Goal: Task Accomplishment & Management: Complete application form

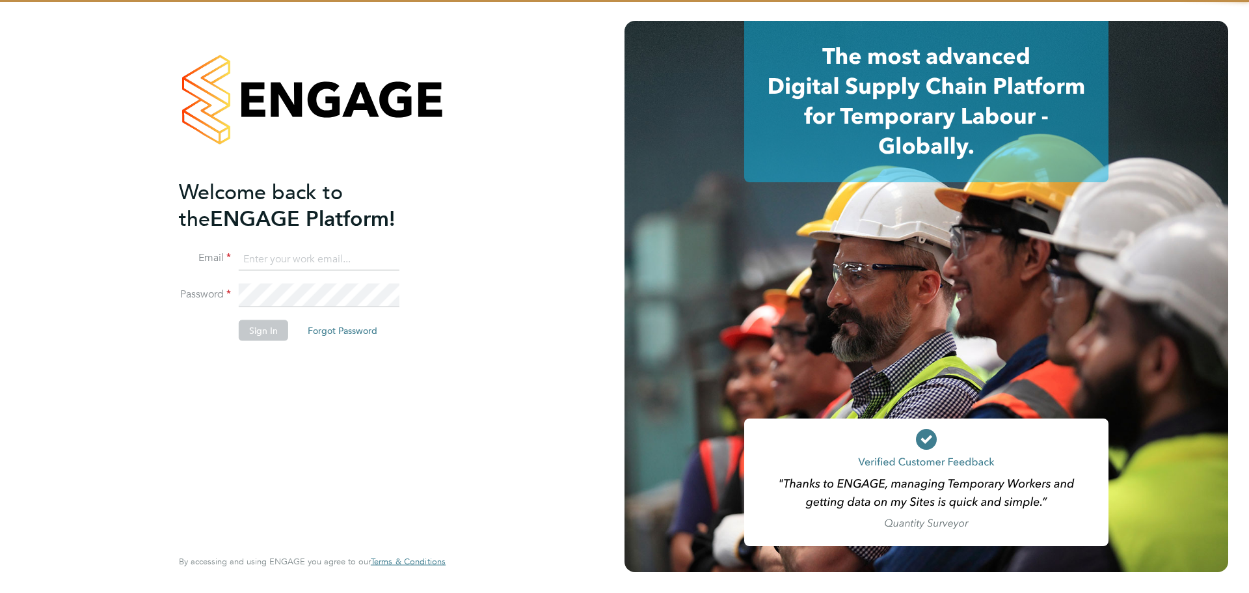
type input "tom@tradeteamrec.co.uk"
click at [254, 325] on button "Sign In" at bounding box center [263, 329] width 49 height 21
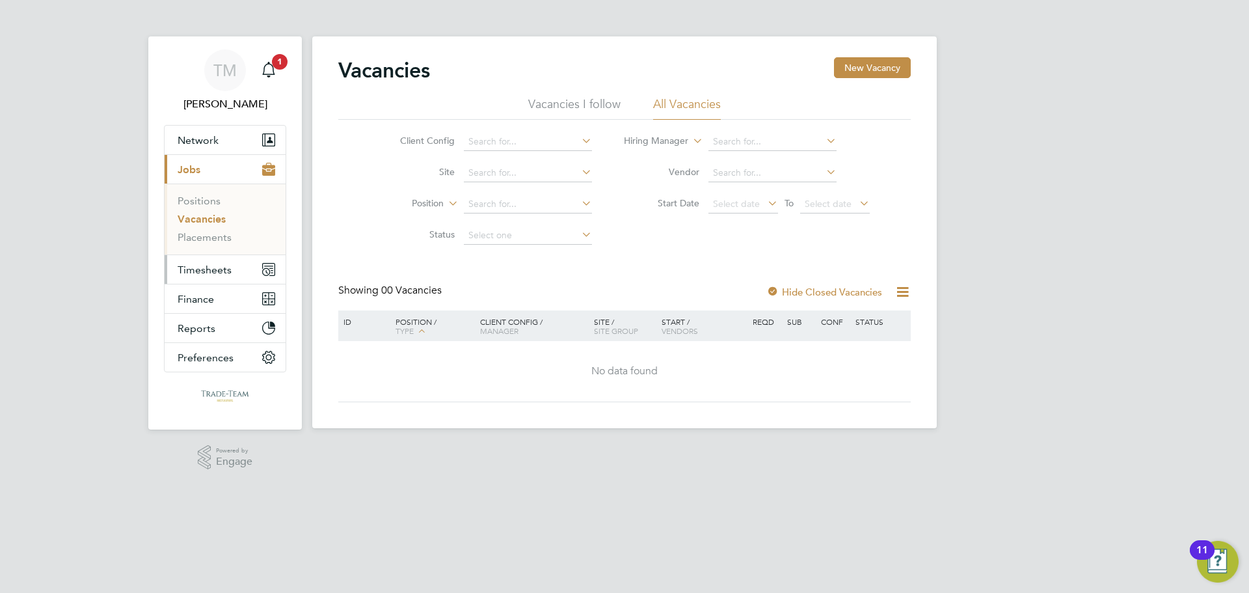
click at [193, 262] on button "Timesheets" at bounding box center [225, 269] width 121 height 29
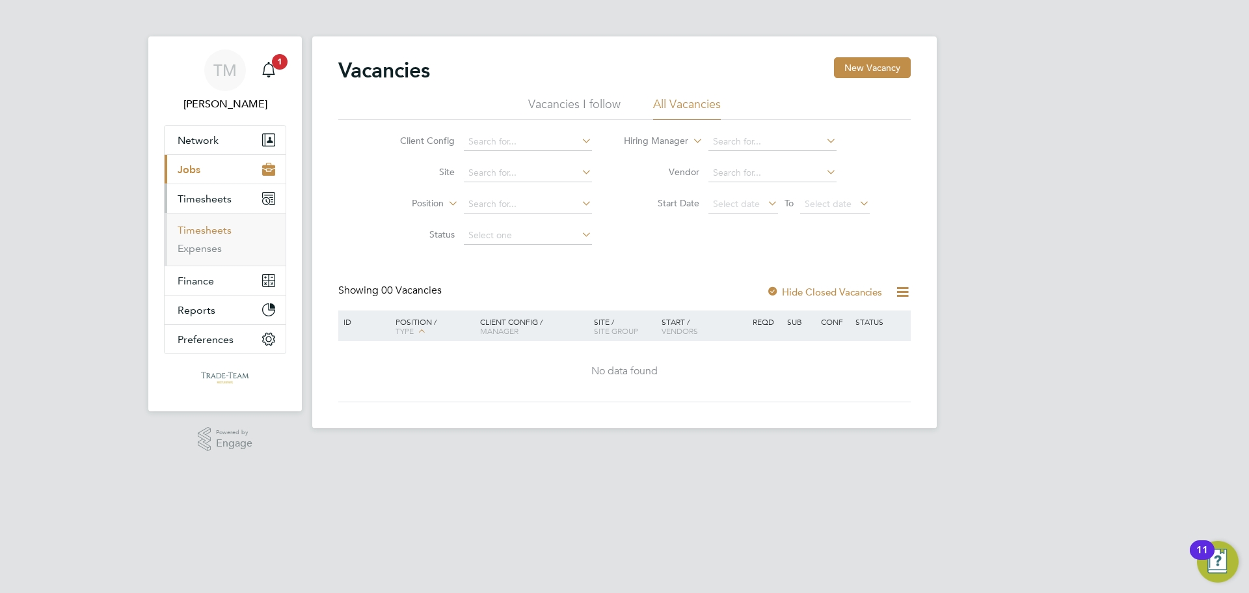
click at [213, 232] on link "Timesheets" at bounding box center [205, 230] width 54 height 12
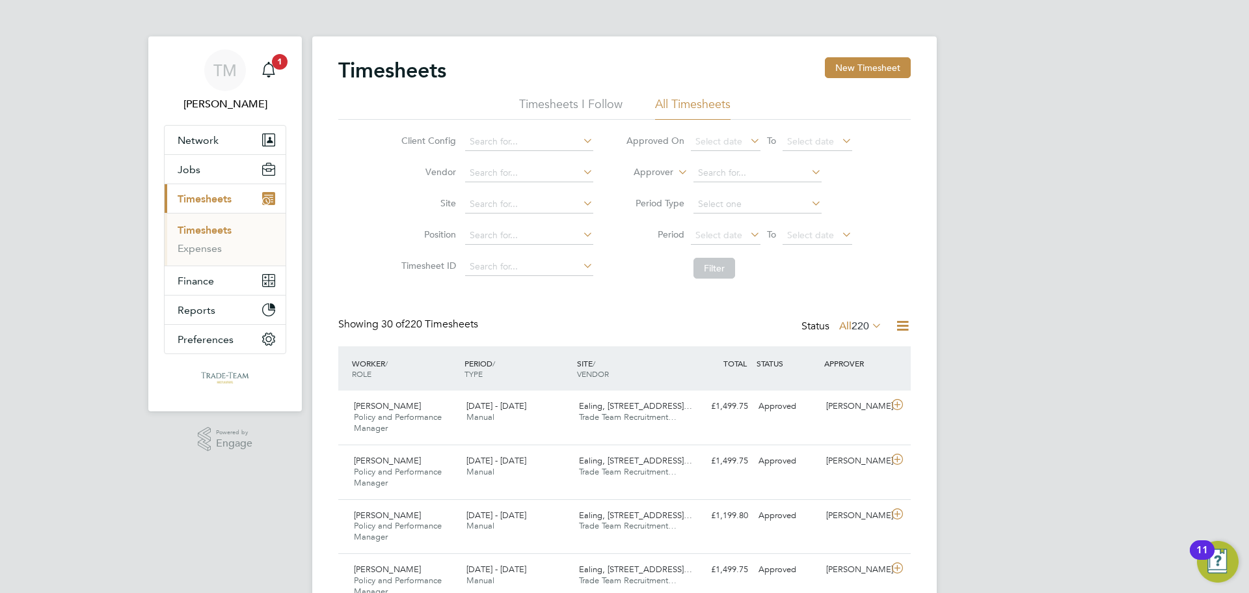
click at [878, 69] on button "New Timesheet" at bounding box center [868, 67] width 86 height 21
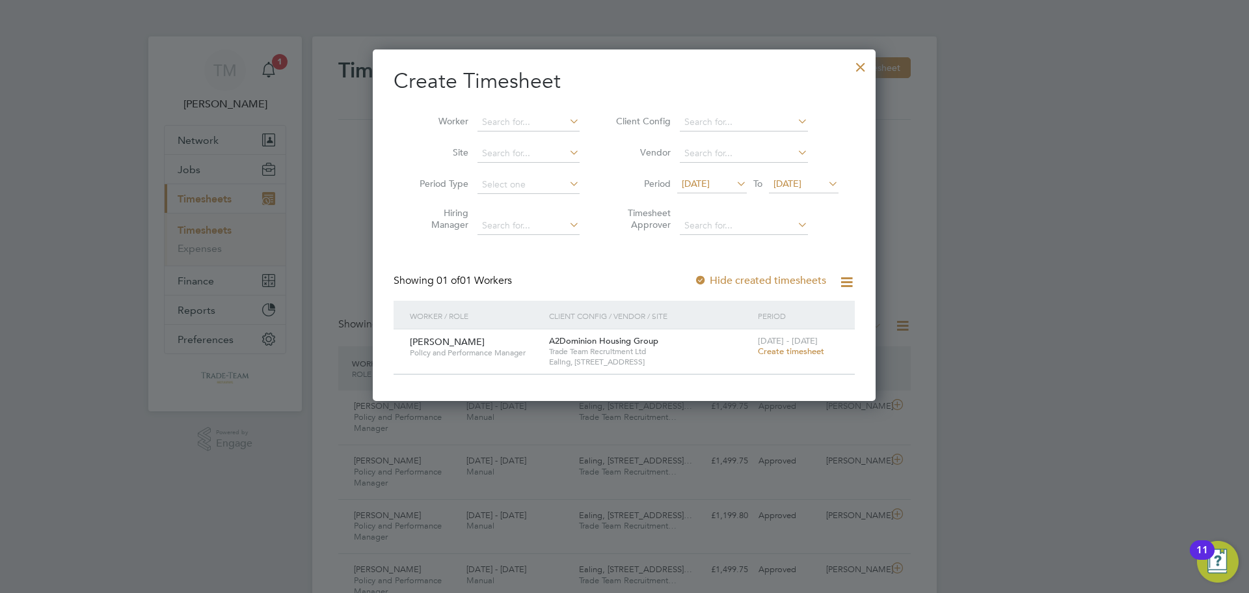
click at [779, 349] on span "Create timesheet" at bounding box center [791, 350] width 66 height 11
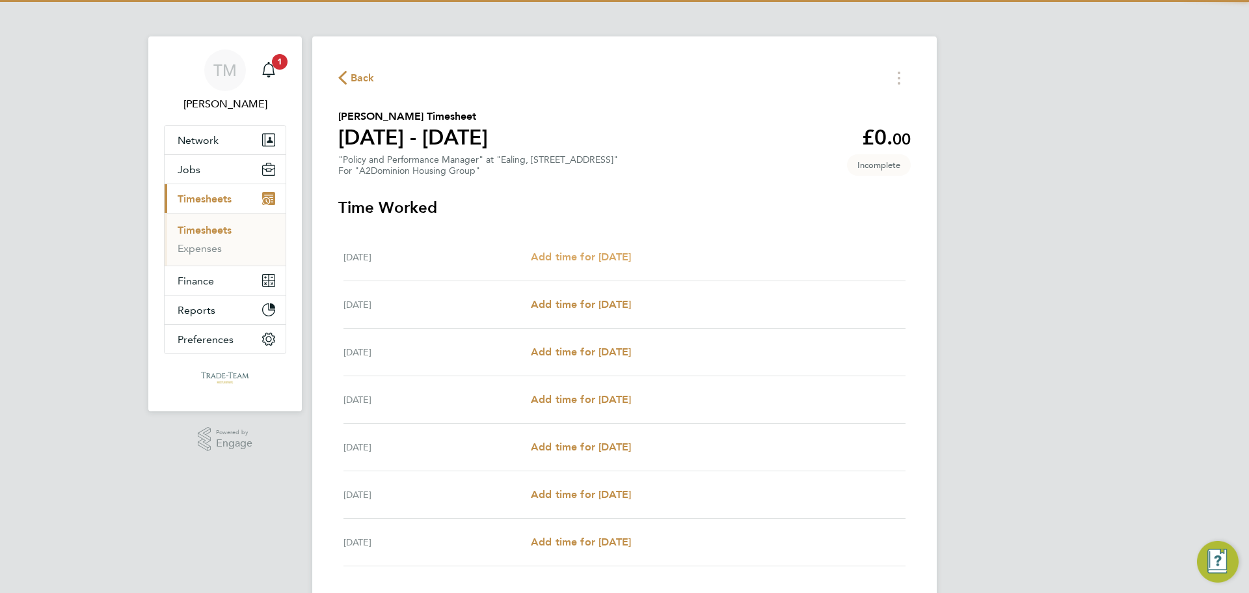
click at [607, 256] on span "Add time for [DATE]" at bounding box center [581, 256] width 100 height 12
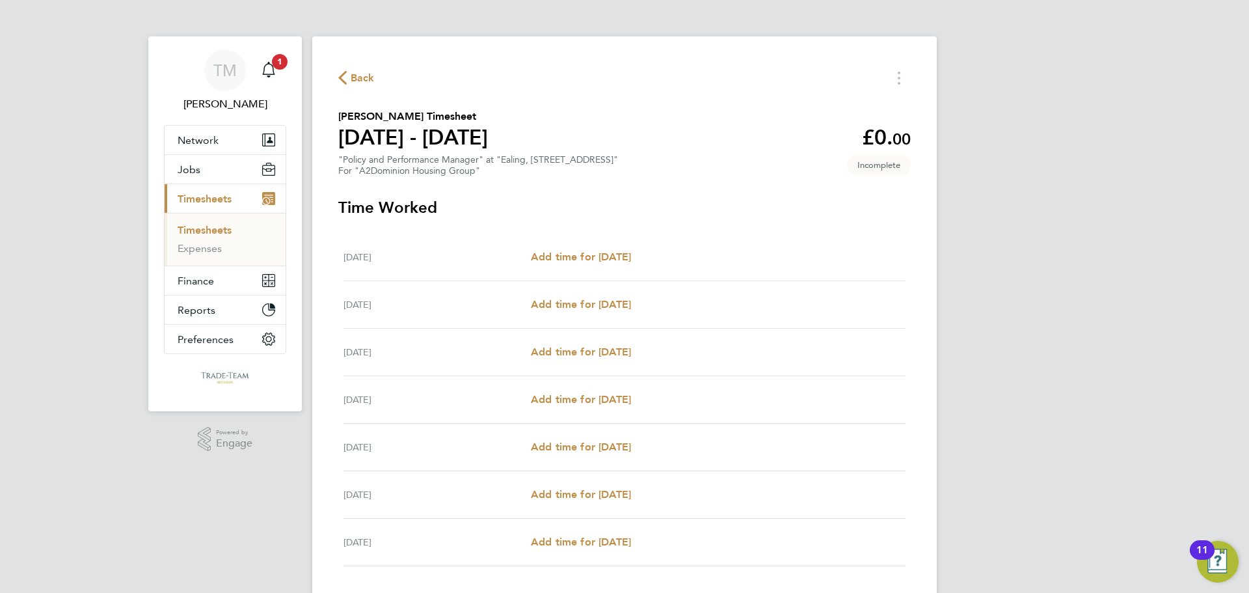
select select "30"
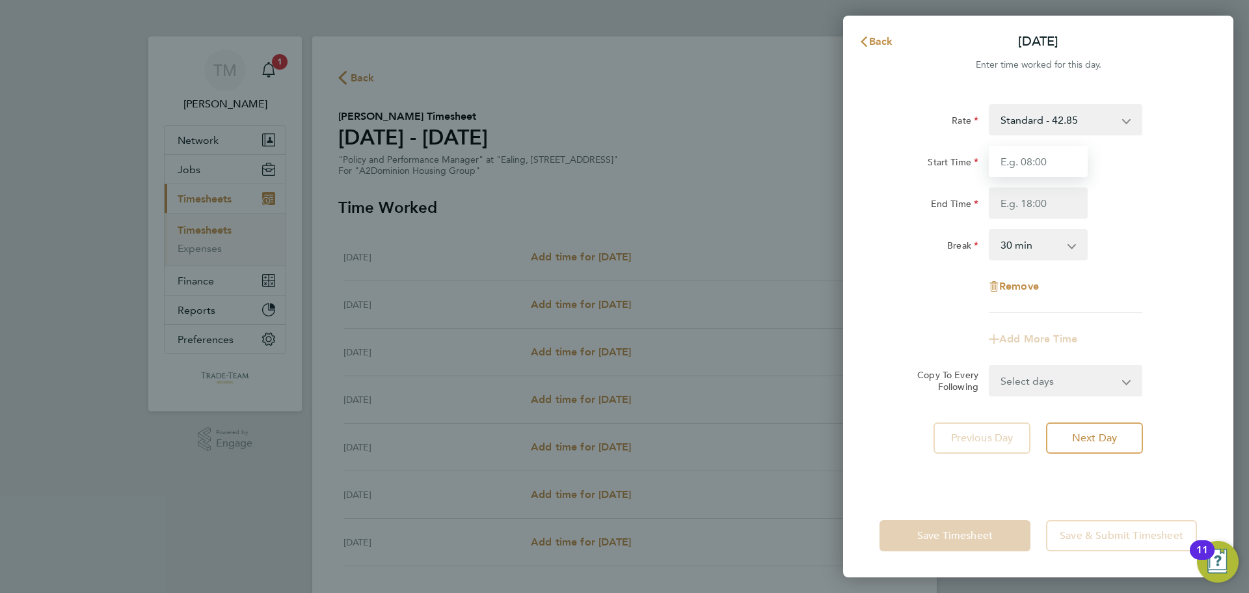
click at [1035, 163] on input "Start Time" at bounding box center [1038, 161] width 99 height 31
type input "09:00"
click at [1017, 217] on input "End Time" at bounding box center [1038, 202] width 99 height 31
type input "17:00"
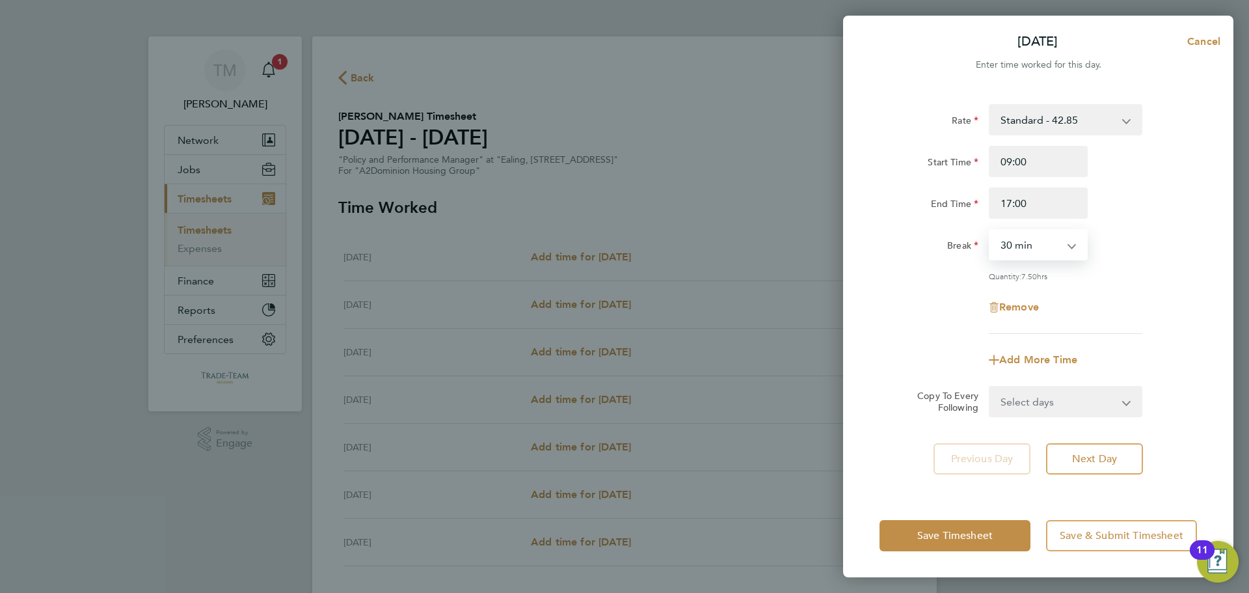
click at [1018, 250] on select "0 min 15 min 30 min 45 min 60 min 75 min 90 min" at bounding box center [1030, 244] width 81 height 29
select select "60"
click at [990, 230] on select "0 min 15 min 30 min 45 min 60 min 75 min 90 min" at bounding box center [1030, 244] width 81 height 29
click at [1077, 396] on select "Select days Day Weekday (Mon-Fri) Weekend (Sat-Sun) [DATE] [DATE] [DATE] [DATE]…" at bounding box center [1058, 401] width 137 height 29
select select "WEEKDAY"
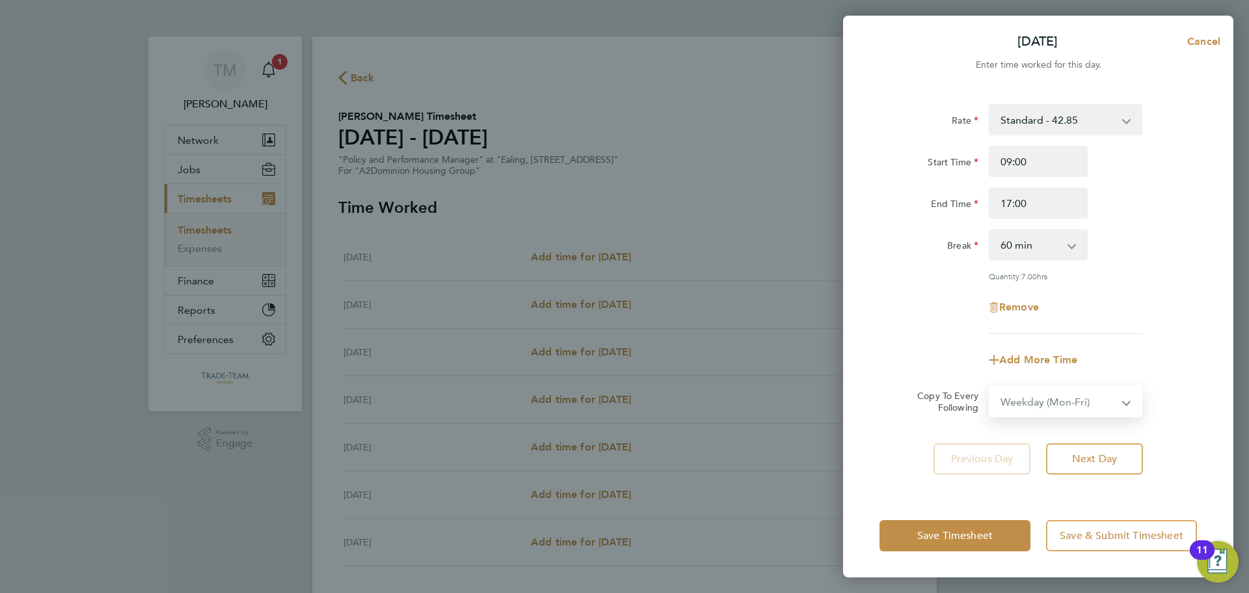
click at [990, 387] on select "Select days Day Weekday (Mon-Fri) Weekend (Sat-Sun) [DATE] [DATE] [DATE] [DATE]…" at bounding box center [1058, 401] width 137 height 29
select select "[DATE]"
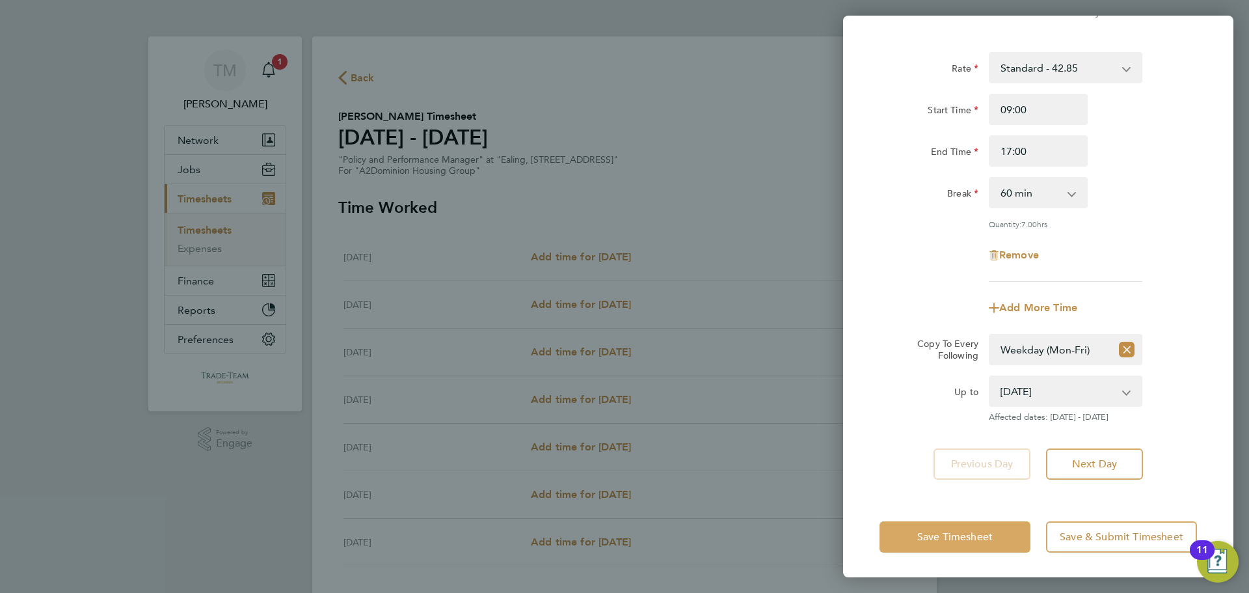
click at [978, 541] on span "Save Timesheet" at bounding box center [954, 536] width 75 height 13
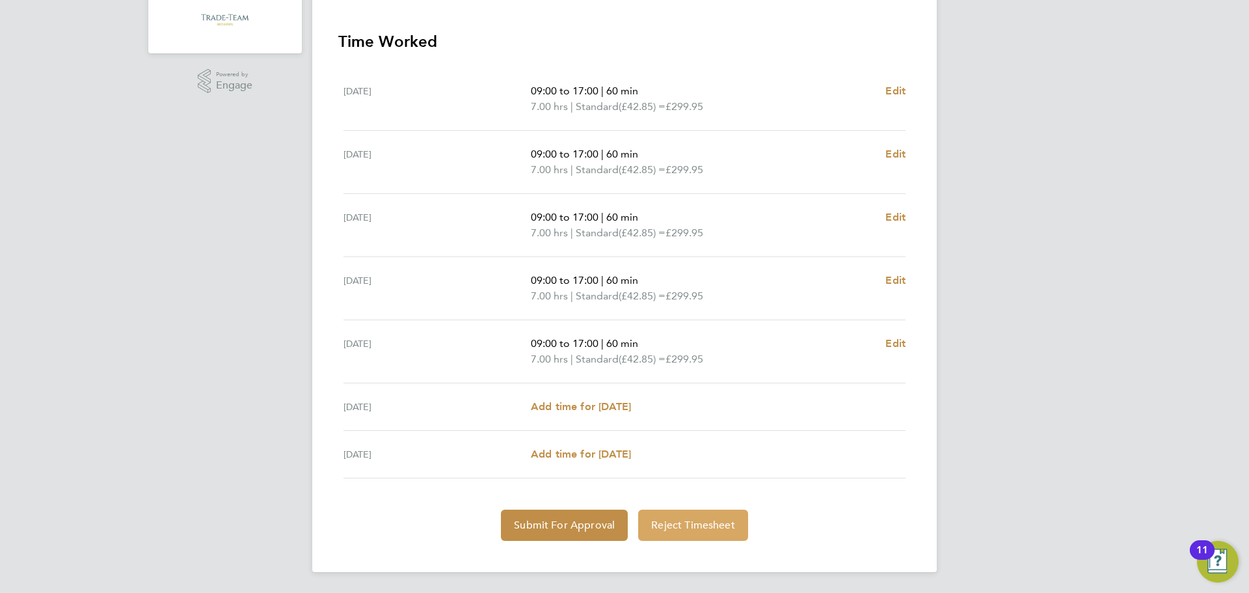
click at [723, 525] on span "Reject Timesheet" at bounding box center [693, 525] width 84 height 13
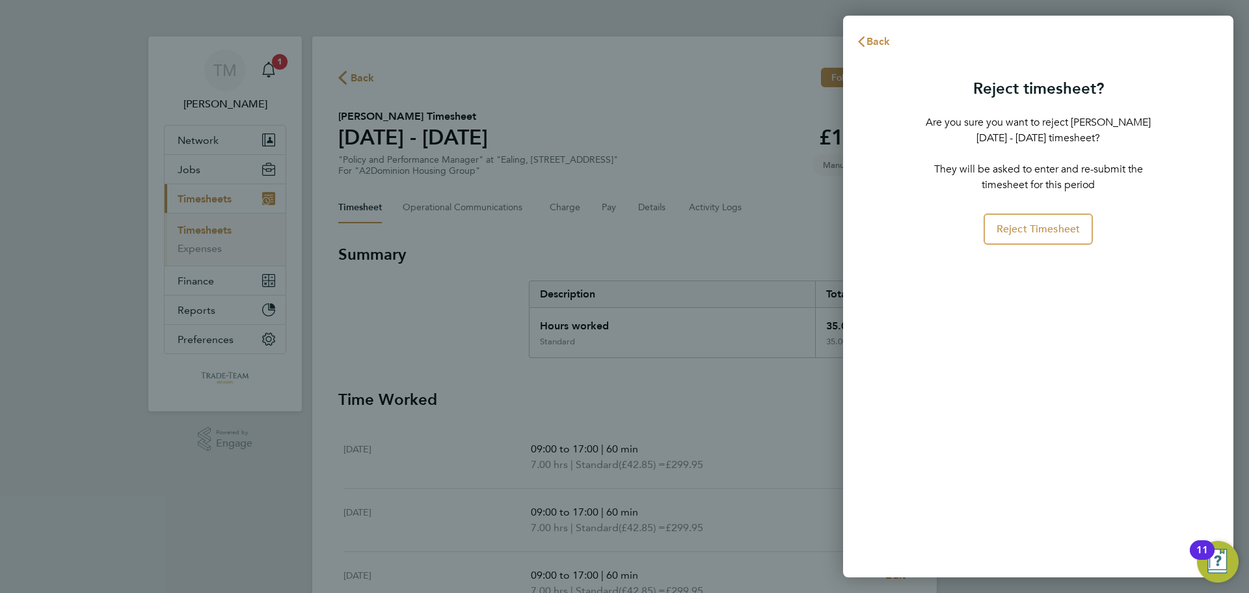
drag, startPoint x: 738, startPoint y: 139, endPoint x: 818, endPoint y: 85, distance: 97.4
click at [740, 139] on div "Back Reject timesheet? Are you sure you want to reject [PERSON_NAME] [DATE] - […" at bounding box center [624, 296] width 1249 height 593
click at [868, 32] on button "Back" at bounding box center [873, 42] width 61 height 26
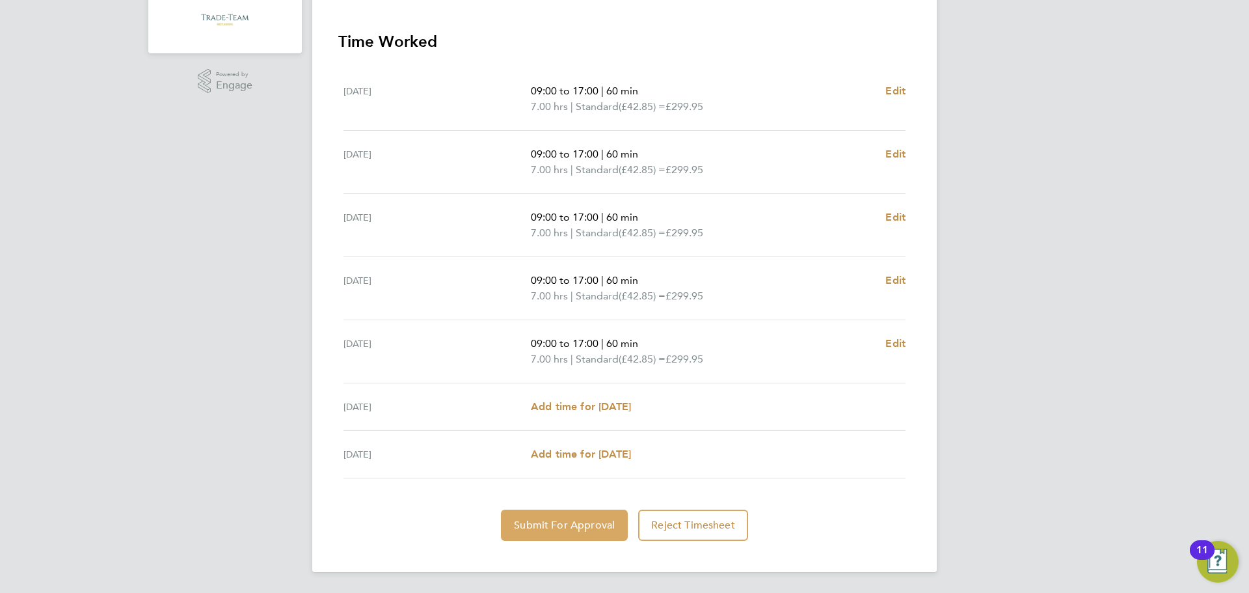
click at [560, 530] on span "Submit For Approval" at bounding box center [564, 525] width 101 height 13
